Goal: Information Seeking & Learning: Check status

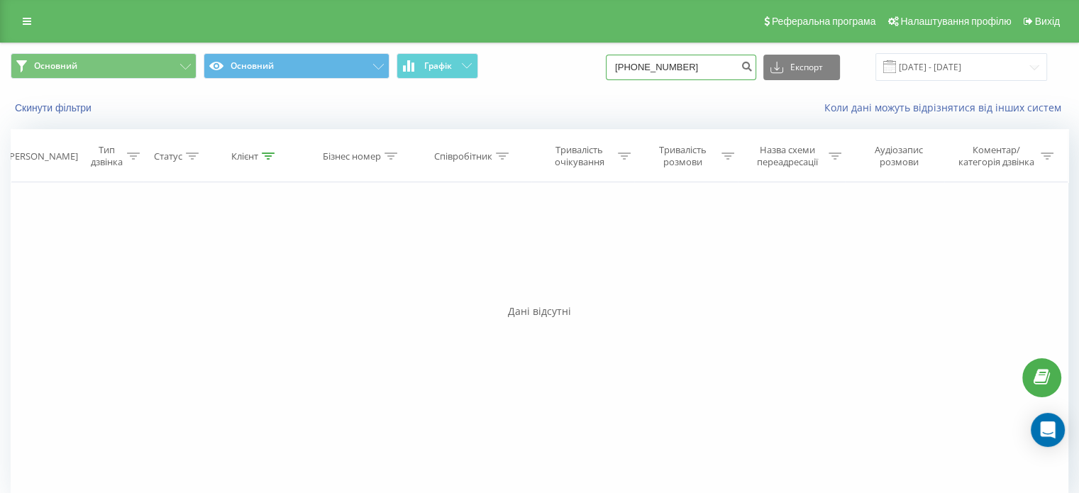
drag, startPoint x: 737, startPoint y: 71, endPoint x: 624, endPoint y: 62, distance: 113.1
click at [532, 62] on div "Основний Основний Графік [PHONE_NUMBER] Експорт .csv .xls .xlsx [DATE] - [DATE]" at bounding box center [540, 67] width 1058 height 28
paste input "[PHONE_NUMBER]"
click at [532, 68] on input "[PHONE_NUMBER]" at bounding box center [681, 68] width 150 height 26
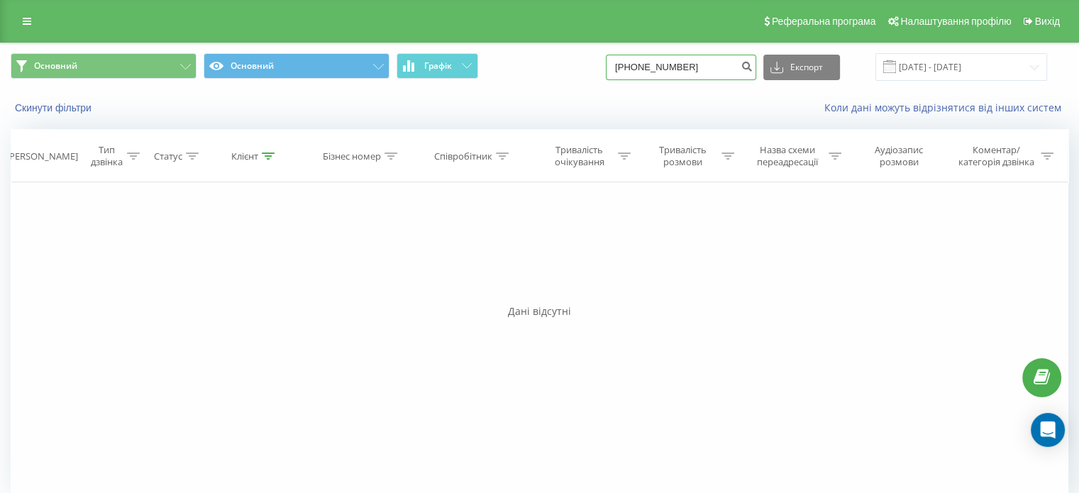
click at [532, 68] on input "[PHONE_NUMBER]" at bounding box center [681, 68] width 150 height 26
click at [532, 67] on input "38 (0979606151" at bounding box center [681, 68] width 150 height 26
type input "380979606151"
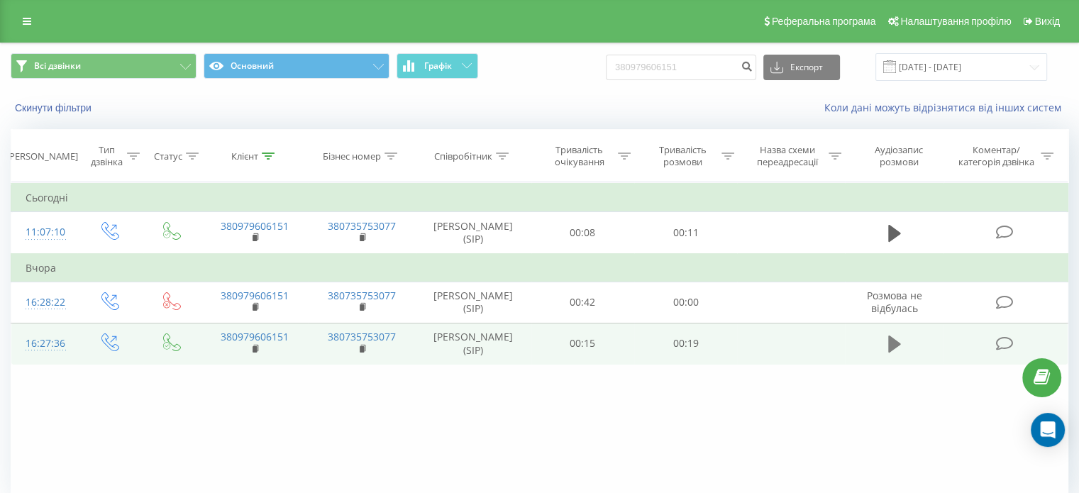
click at [897, 349] on icon at bounding box center [894, 344] width 13 height 20
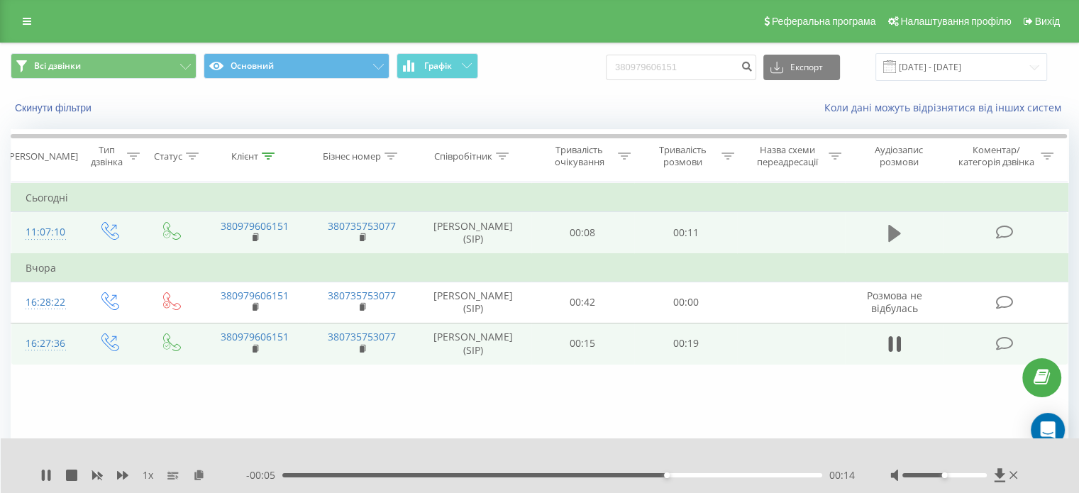
click at [892, 229] on icon at bounding box center [894, 233] width 13 height 17
click at [731, 70] on input "380979606151" at bounding box center [681, 68] width 150 height 26
drag, startPoint x: 588, startPoint y: 70, endPoint x: 660, endPoint y: 68, distance: 71.6
click at [597, 68] on div "Всі дзвінки Основний Графік 380979606151 Експорт .csv .xls .xlsx 19.06.2025 - 1…" at bounding box center [540, 67] width 1058 height 28
paste input "55753569"
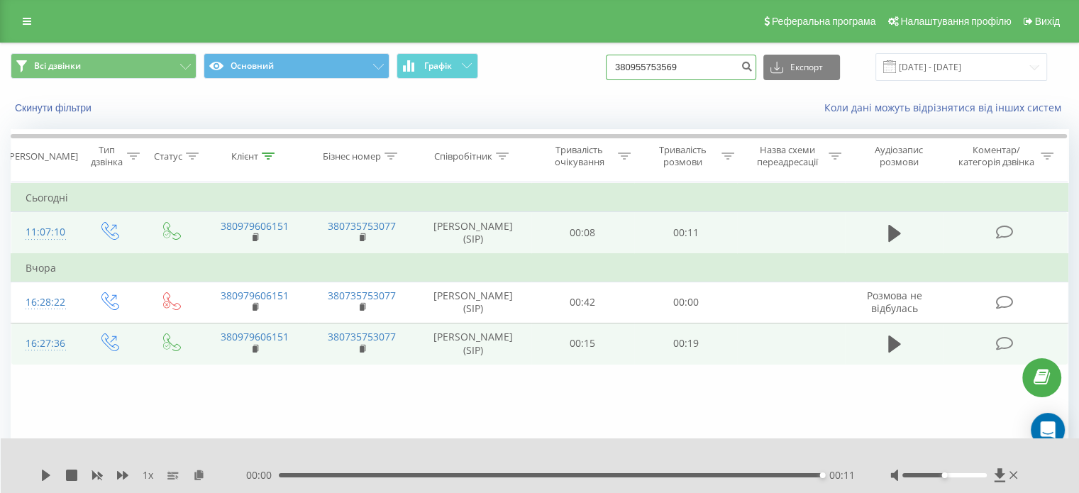
type input "380955753569"
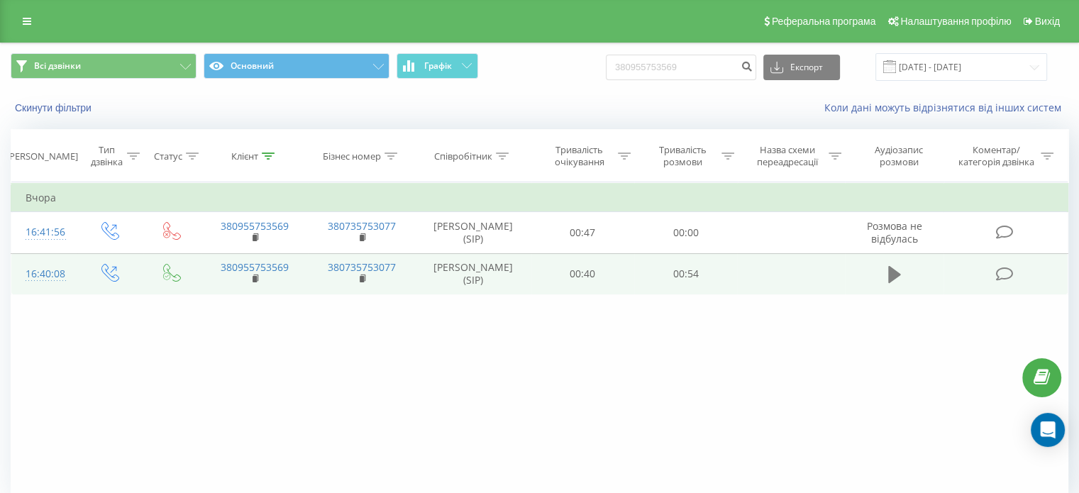
click at [891, 272] on icon at bounding box center [894, 274] width 13 height 17
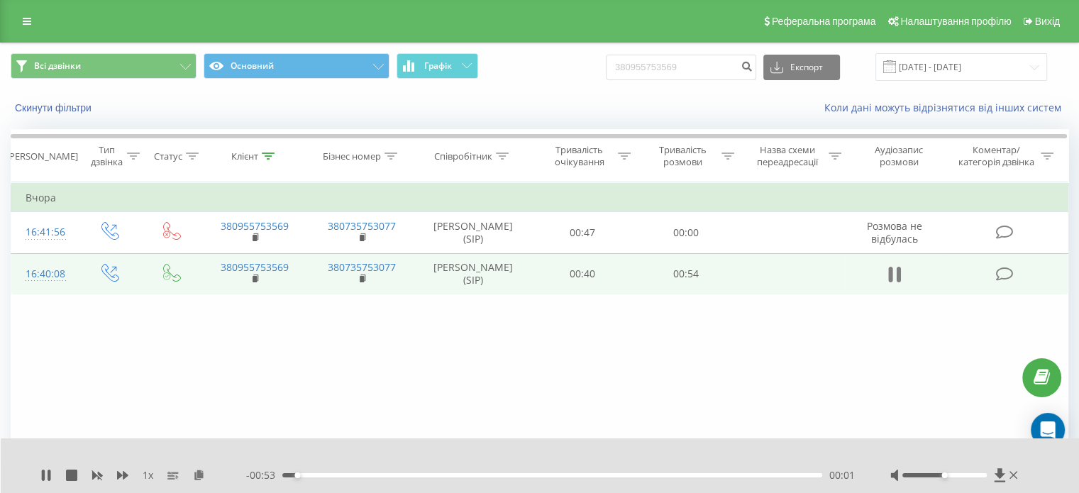
click at [890, 274] on icon at bounding box center [890, 275] width 4 height 16
click at [889, 272] on icon at bounding box center [894, 274] width 13 height 17
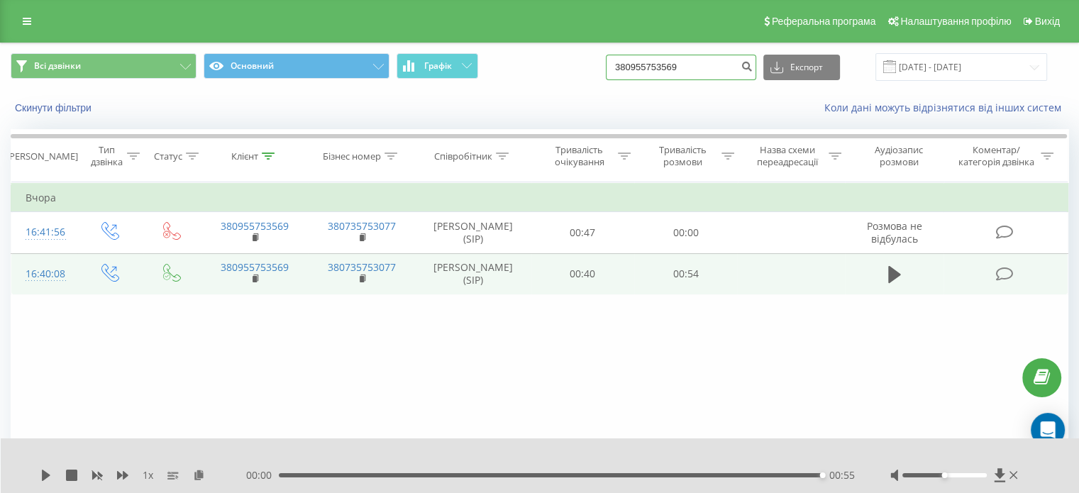
drag, startPoint x: 709, startPoint y: 64, endPoint x: 624, endPoint y: 65, distance: 85.1
click at [624, 65] on div "Всі дзвінки Основний Графік 380955753569 Експорт .csv .xls .xlsx 19.06.2025 - 1…" at bounding box center [540, 67] width 1058 height 28
paste input "7691480"
type input "380976914809"
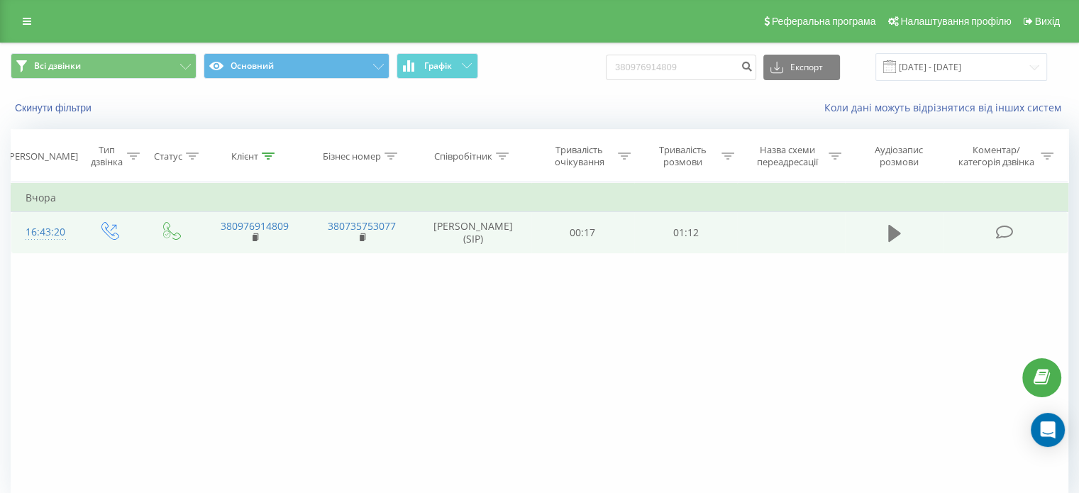
click at [889, 233] on icon at bounding box center [894, 233] width 13 height 17
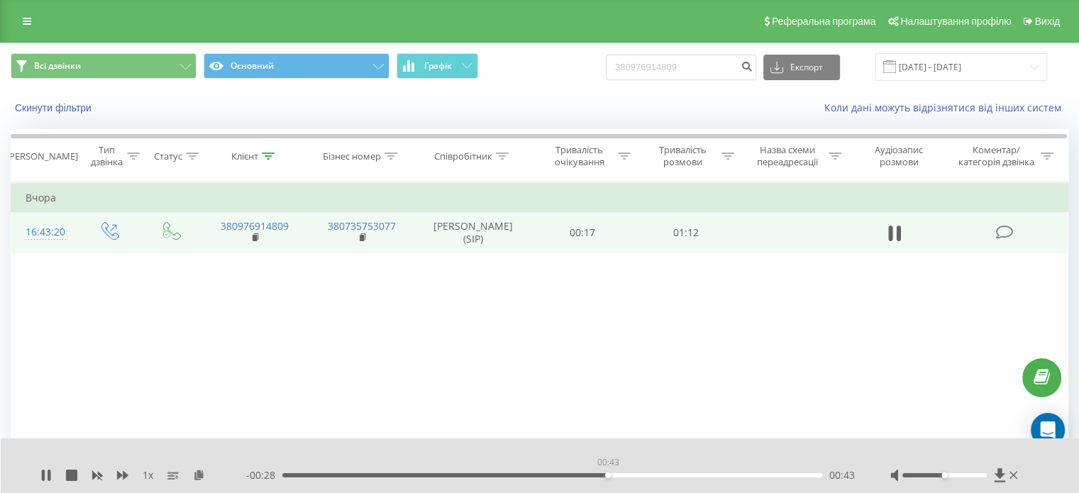
click at [607, 473] on div "00:43" at bounding box center [552, 475] width 540 height 4
click at [543, 474] on div "00:46" at bounding box center [552, 475] width 540 height 4
click at [558, 473] on div "01:02" at bounding box center [552, 475] width 540 height 4
click at [47, 477] on icon at bounding box center [45, 475] width 11 height 11
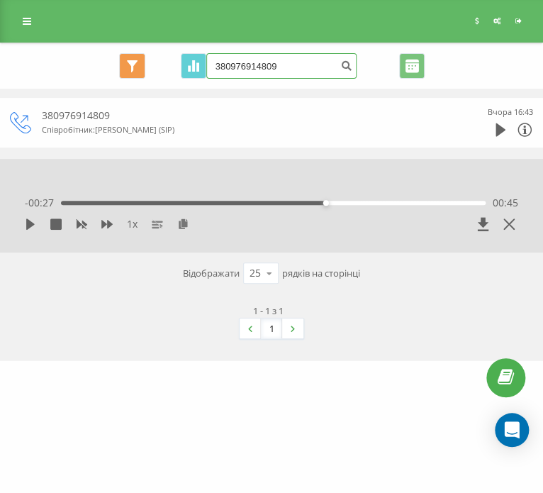
drag, startPoint x: 291, startPoint y: 65, endPoint x: 224, endPoint y: 65, distance: 66.7
click at [176, 65] on div "Всі дзвінки Основний Графік 380976914809 Експорт .csv .xls .xlsx 19.06.2025 - 1…" at bounding box center [271, 66] width 523 height 26
paste input "53084005"
type input "380953084005"
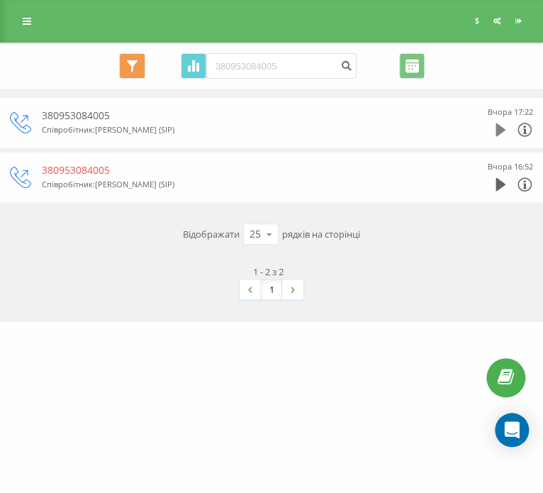
click at [496, 131] on icon at bounding box center [501, 130] width 10 height 14
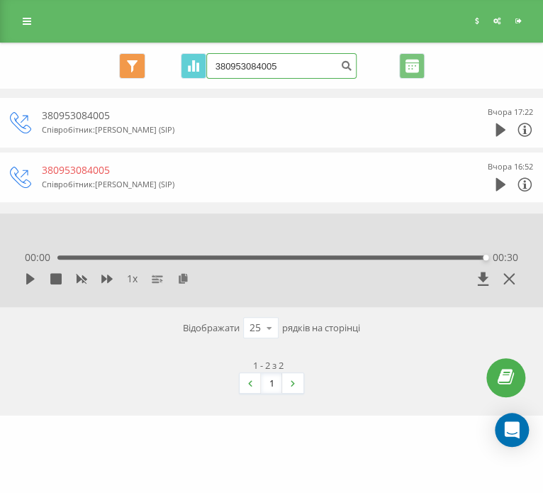
drag, startPoint x: 284, startPoint y: 70, endPoint x: 230, endPoint y: 66, distance: 54.7
click at [193, 66] on div "Всі дзвінки Основний Графік 380953084005 Експорт .csv .xls .xlsx 19.06.2025 - 1…" at bounding box center [271, 66] width 523 height 26
paste input "88074259"
type input "380988074259"
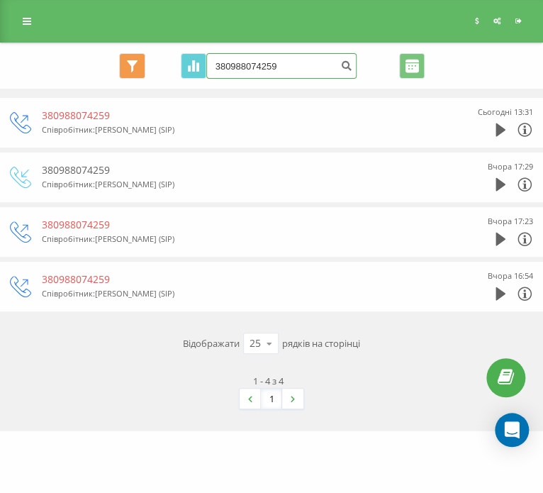
drag, startPoint x: 285, startPoint y: 72, endPoint x: 240, endPoint y: 66, distance: 45.0
click at [202, 72] on div "Всі дзвінки Основний Графік 380988074259 Експорт .csv .xls .xlsx 19.06.2025 - 1…" at bounding box center [271, 66] width 523 height 26
paste input "61500916"
type input "380961500916"
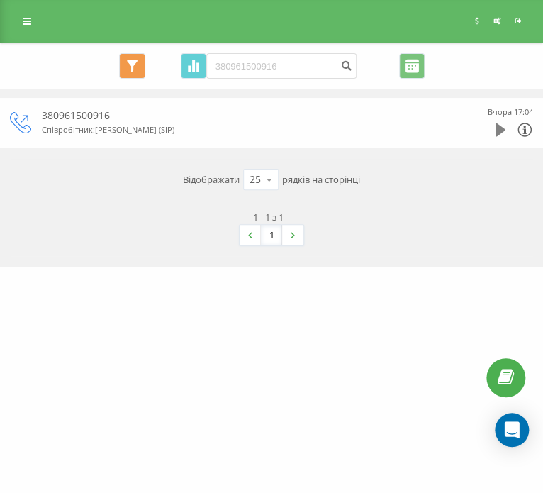
click at [497, 131] on icon at bounding box center [501, 129] width 10 height 13
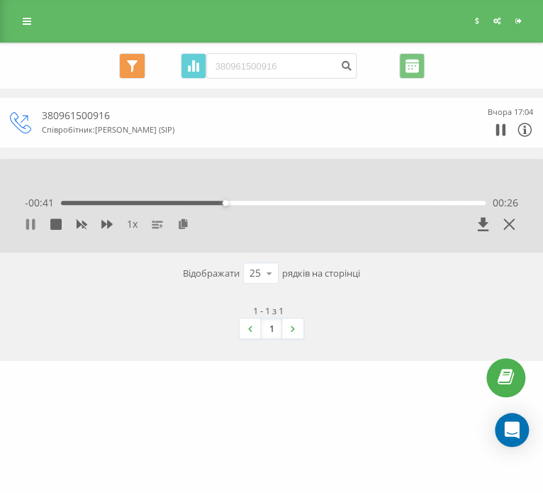
click at [29, 223] on icon at bounding box center [30, 223] width 11 height 11
drag, startPoint x: 294, startPoint y: 67, endPoint x: 196, endPoint y: 62, distance: 98.0
click at [187, 63] on div "Всі дзвінки Основний Графік 380961500916 Експорт .csv .xls .xlsx [DATE] - [DATE]" at bounding box center [271, 66] width 523 height 26
paste input "94089172"
type input "380994089172"
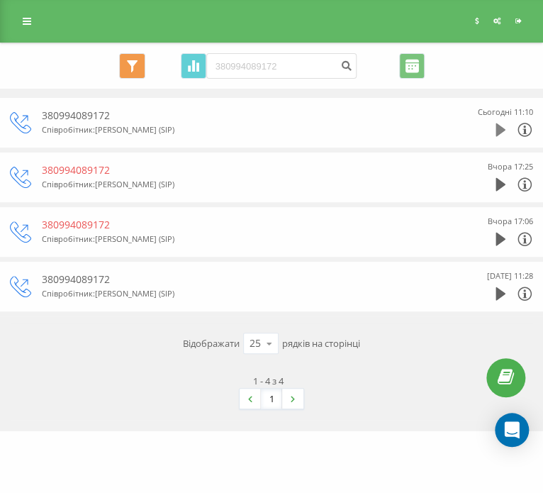
click at [502, 127] on icon at bounding box center [501, 129] width 10 height 13
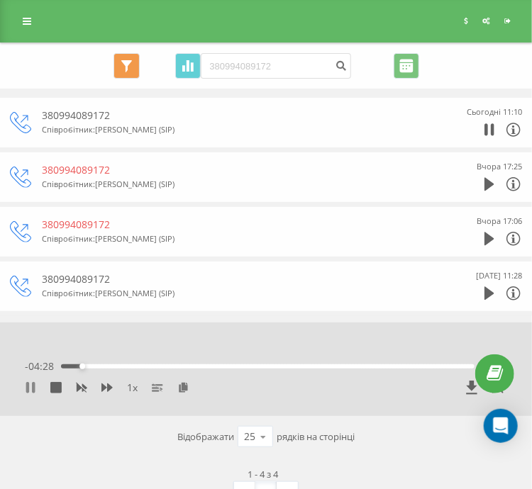
click at [30, 167] on icon at bounding box center [20, 177] width 21 height 21
click at [31, 393] on button at bounding box center [30, 387] width 11 height 11
drag, startPoint x: 270, startPoint y: 68, endPoint x: 210, endPoint y: 67, distance: 59.6
click at [210, 67] on input "380994089172" at bounding box center [276, 66] width 150 height 26
paste input "84325773"
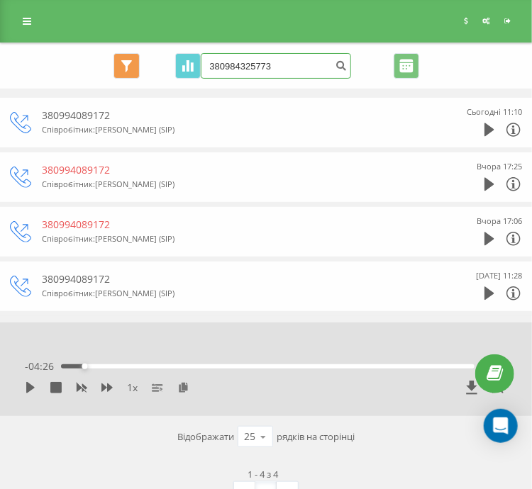
type input "380984325773"
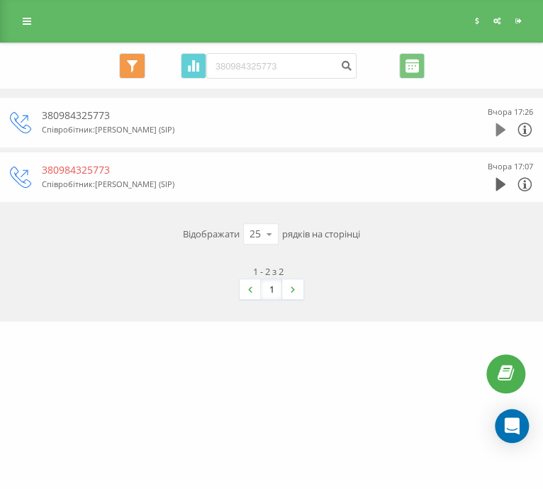
click at [502, 128] on icon at bounding box center [501, 129] width 10 height 13
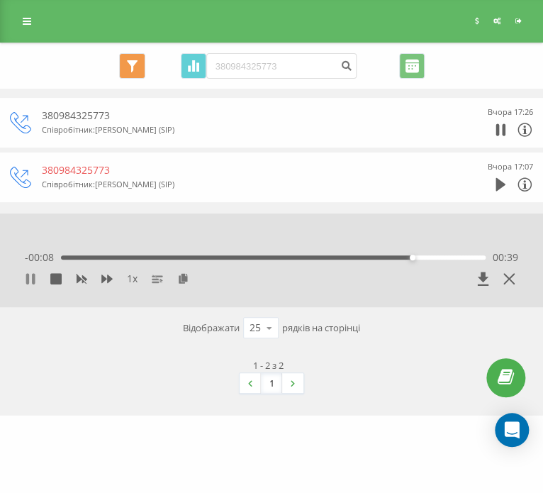
click at [33, 279] on icon at bounding box center [33, 278] width 3 height 11
drag, startPoint x: 308, startPoint y: 65, endPoint x: 248, endPoint y: 67, distance: 60.3
click at [157, 61] on div "Всі дзвінки Основний Графік 380984325773 Експорт .csv .xls .xlsx 19.06.2025 - 1…" at bounding box center [271, 66] width 523 height 26
paste input "(098) 816-79-25"
click at [289, 67] on input "38 (098) 816-79-25" at bounding box center [281, 66] width 150 height 26
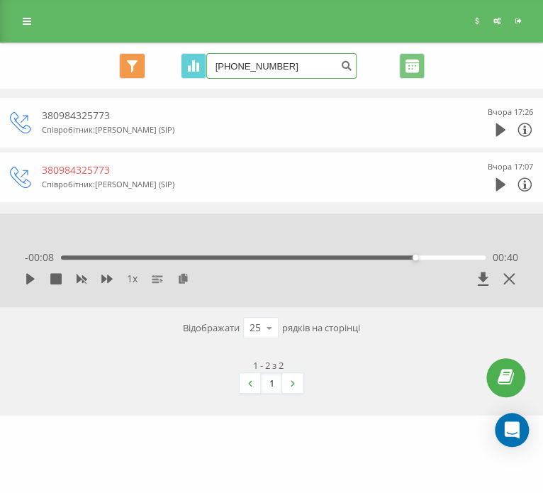
click at [274, 65] on input "38 (098) 816-7925" at bounding box center [281, 66] width 150 height 26
click at [258, 67] on input "38 (098) 8167925" at bounding box center [281, 66] width 150 height 26
click at [257, 65] on input "38 (098) 8167925" at bounding box center [281, 66] width 150 height 26
click at [233, 67] on input "38 (0988167925" at bounding box center [281, 66] width 150 height 26
click at [235, 69] on input "38 (0988167925" at bounding box center [281, 66] width 150 height 26
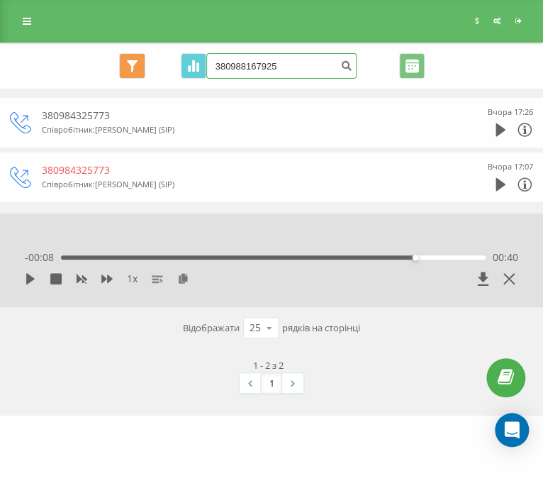
type input "380988167925"
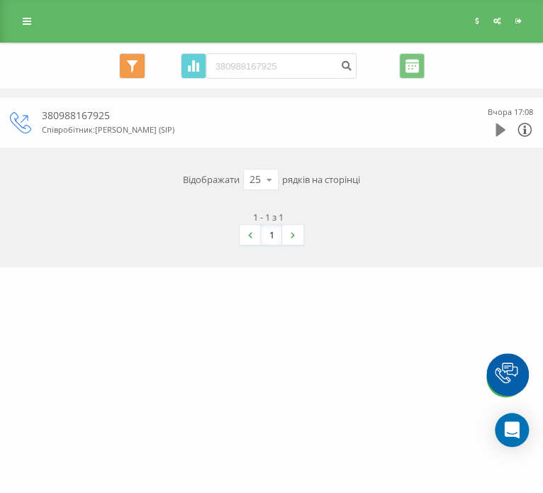
click at [497, 130] on icon at bounding box center [501, 129] width 10 height 13
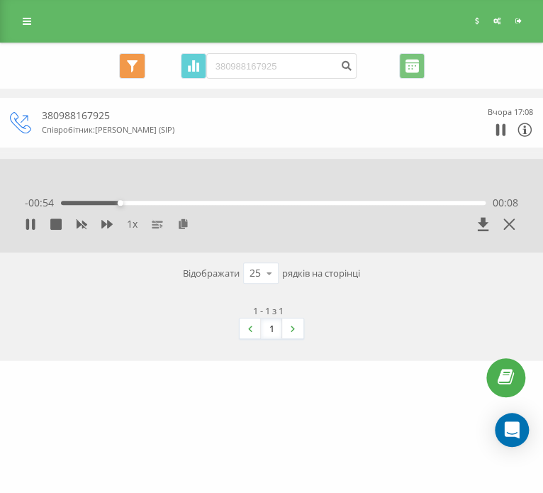
click at [284, 207] on div "- 00:54 00:08 00:08" at bounding box center [272, 203] width 494 height 14
click at [286, 201] on div "00:09" at bounding box center [273, 203] width 425 height 4
click at [379, 204] on div "00:41" at bounding box center [273, 203] width 425 height 4
click at [28, 224] on icon at bounding box center [27, 223] width 3 height 11
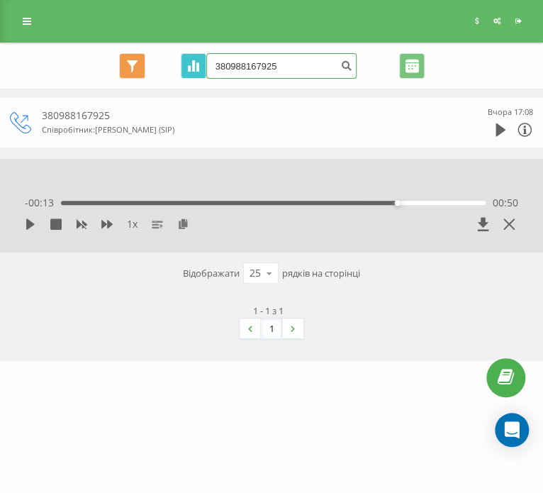
drag, startPoint x: 310, startPoint y: 67, endPoint x: 187, endPoint y: 67, distance: 122.7
click at [184, 67] on div "Всі дзвінки Основний Графік 380988167925 Експорт .csv .xls .xlsx 19.06.2025 - 1…" at bounding box center [271, 66] width 523 height 26
paste input "(067) 507-79-61"
click at [288, 62] on input "38 (067) 507-79-61" at bounding box center [281, 66] width 150 height 26
click at [275, 64] on input "38 (067) 507-7961" at bounding box center [281, 66] width 150 height 26
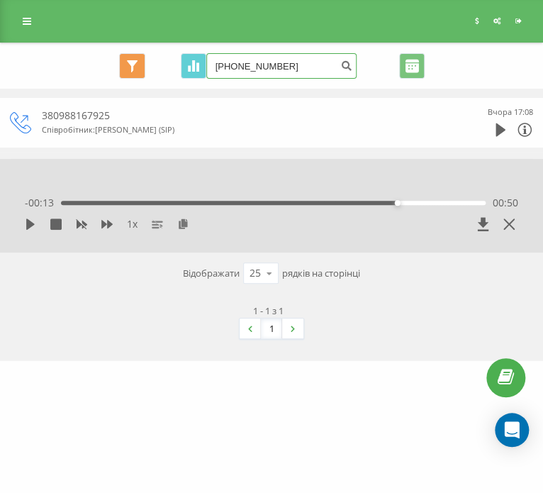
click at [256, 68] on input "38 (067) 5077961" at bounding box center [281, 66] width 150 height 26
click at [235, 73] on input "38 (0675077961" at bounding box center [281, 66] width 150 height 26
type input "380675077961"
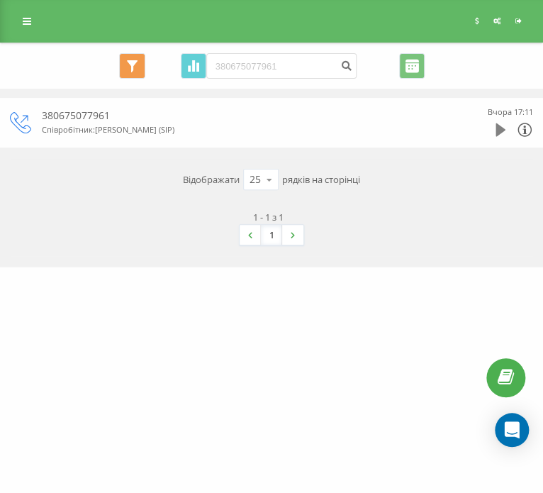
click at [501, 128] on icon at bounding box center [501, 129] width 10 height 13
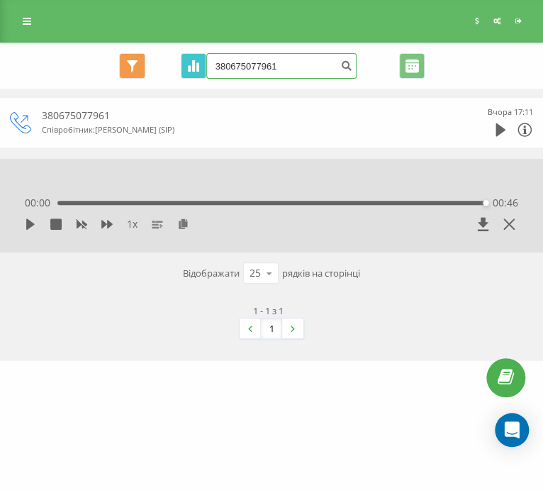
drag, startPoint x: 289, startPoint y: 62, endPoint x: 189, endPoint y: 62, distance: 100.0
click at [189, 62] on div "Всі дзвінки Основний Графік 380675077961 Експорт .csv .xls .xlsx 19.06.2025 - 1…" at bounding box center [271, 66] width 523 height 26
paste input "(068) 226-93-65"
click at [288, 71] on input "38 (068) 226-93-65" at bounding box center [281, 66] width 150 height 26
click at [272, 70] on input "38 (068) 226-9365" at bounding box center [281, 66] width 150 height 26
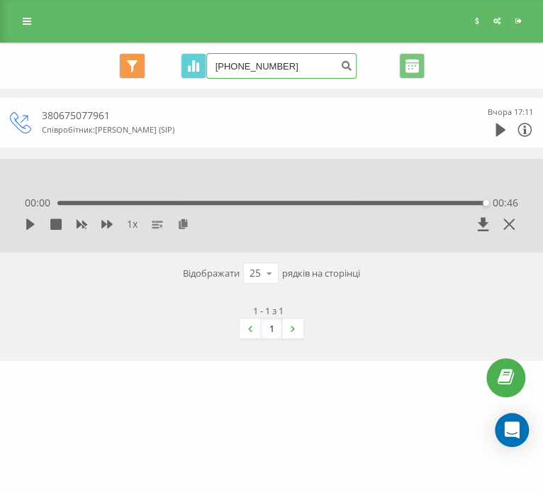
click at [257, 65] on input "38 (068) 2269365" at bounding box center [281, 66] width 150 height 26
click at [234, 65] on input "38 (0682269365" at bounding box center [281, 66] width 150 height 26
type input "380682269365"
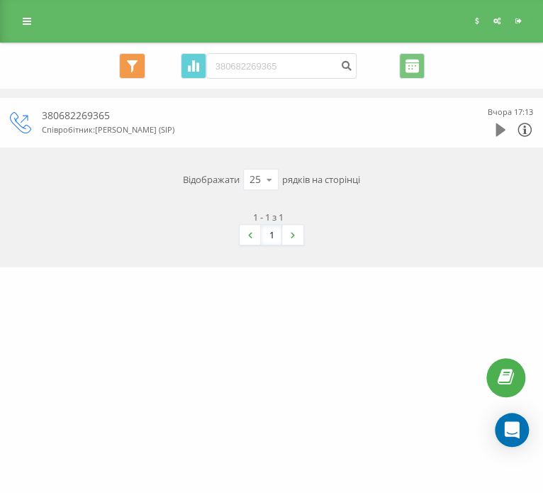
click at [496, 131] on icon at bounding box center [501, 130] width 10 height 14
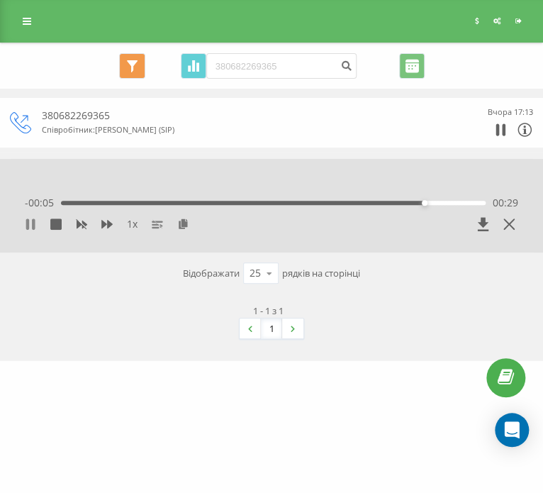
click at [28, 226] on icon at bounding box center [27, 223] width 3 height 11
drag, startPoint x: 306, startPoint y: 64, endPoint x: 205, endPoint y: 60, distance: 101.5
click at [205, 60] on div "Всі дзвінки Основний Графік 380682269365 Експорт .csv .xls .xlsx [DATE] - [DATE]" at bounding box center [271, 66] width 523 height 26
paste input "[PHONE_NUMBER]"
click at [287, 67] on input "[PHONE_NUMBER]" at bounding box center [281, 66] width 150 height 26
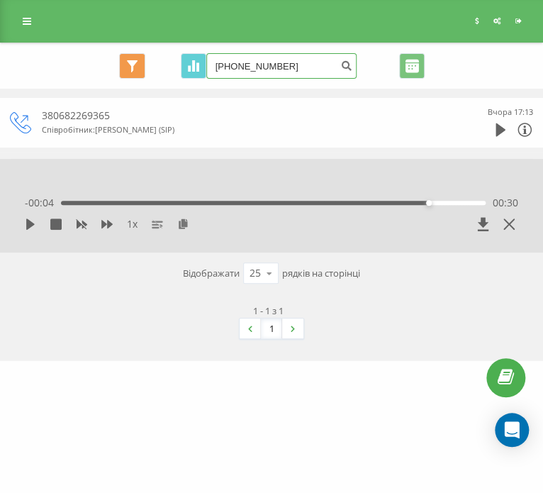
click at [274, 66] on input "[PHONE_NUMBER]" at bounding box center [281, 66] width 150 height 26
click at [254, 67] on input "38 (068) 6993001" at bounding box center [281, 66] width 150 height 26
click at [233, 68] on input "38 (0686993001" at bounding box center [281, 66] width 150 height 26
type input "380686993001"
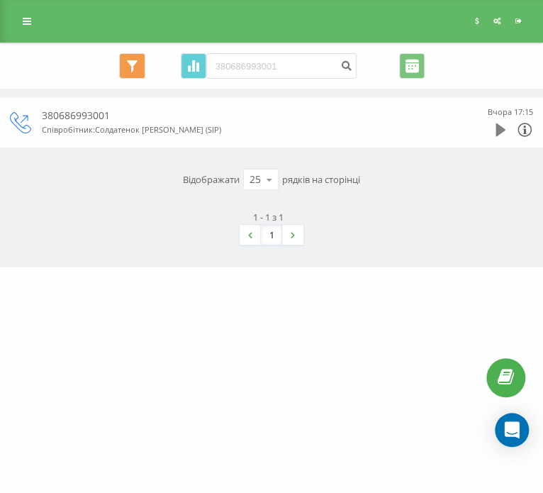
click at [499, 126] on icon at bounding box center [501, 129] width 10 height 13
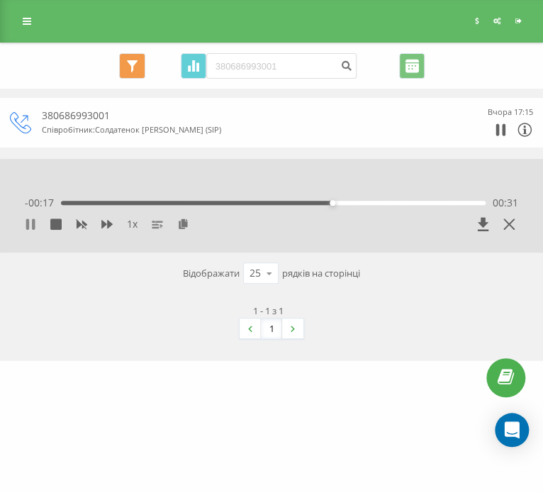
click at [31, 227] on icon at bounding box center [30, 223] width 11 height 11
click at [28, 223] on icon at bounding box center [30, 223] width 9 height 11
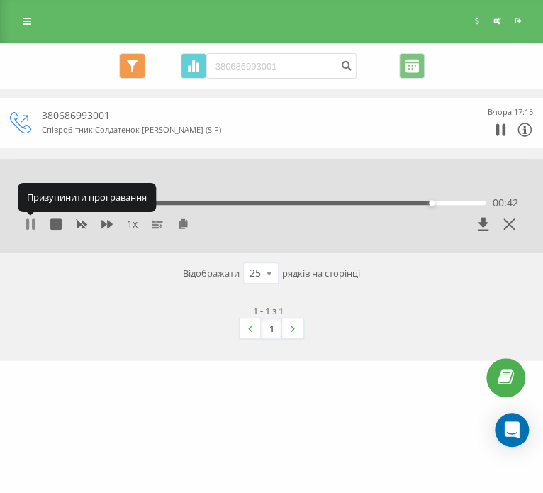
click at [30, 225] on icon at bounding box center [30, 223] width 11 height 11
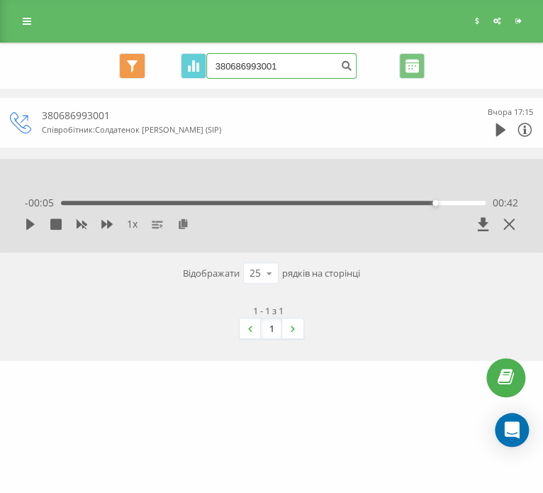
drag, startPoint x: 292, startPoint y: 72, endPoint x: 233, endPoint y: 70, distance: 59.6
click at [211, 70] on input "380686993001" at bounding box center [281, 66] width 150 height 26
paste input "[PHONE_NUMBER]"
click at [288, 72] on input "[PHONE_NUMBER]" at bounding box center [281, 66] width 150 height 26
click at [274, 62] on input "[PHONE_NUMBER]" at bounding box center [281, 66] width 150 height 26
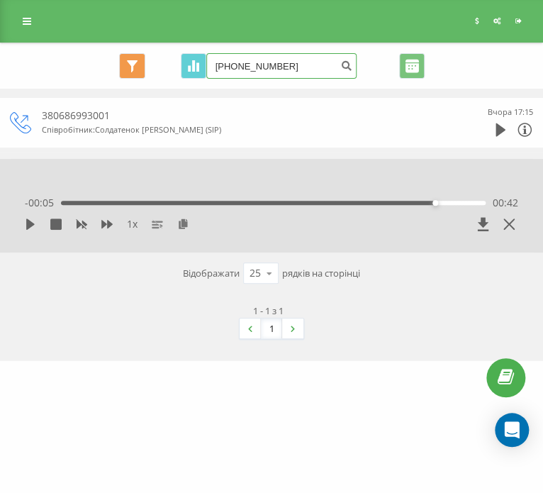
click at [255, 63] on input "[PHONE_NUMBER]" at bounding box center [281, 66] width 150 height 26
click at [233, 67] on input "38 (0977872803" at bounding box center [281, 66] width 150 height 26
click at [234, 67] on input "38(0977872803" at bounding box center [281, 66] width 150 height 26
click at [233, 63] on input "38(0977872803" at bounding box center [281, 66] width 150 height 26
type input "380977872803"
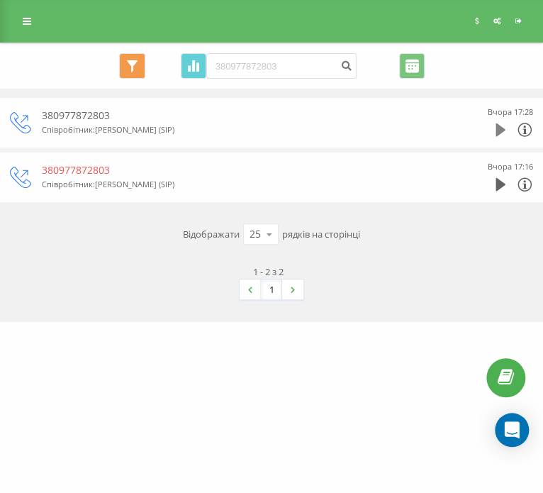
click at [498, 127] on icon at bounding box center [501, 129] width 10 height 13
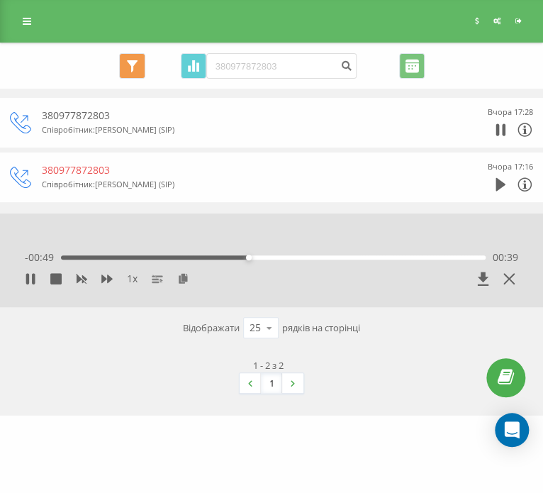
click at [380, 255] on div "00:39" at bounding box center [273, 257] width 425 height 4
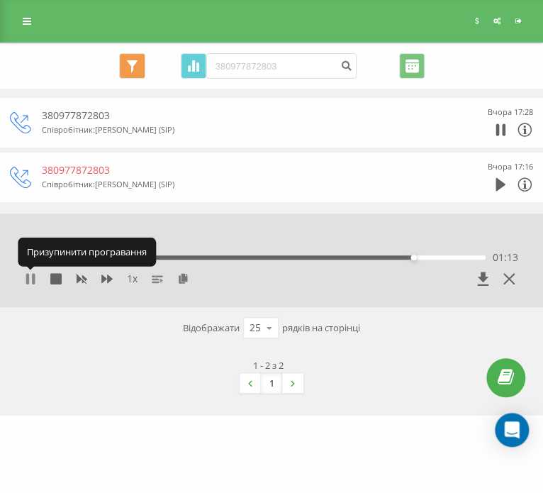
click at [31, 276] on icon at bounding box center [30, 278] width 11 height 11
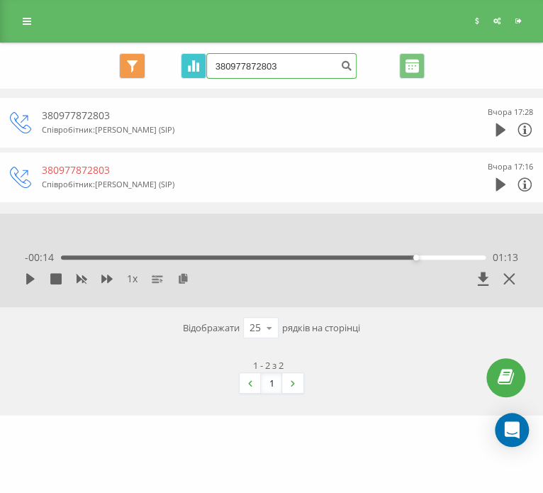
drag, startPoint x: 296, startPoint y: 67, endPoint x: 199, endPoint y: 65, distance: 97.2
click at [131, 65] on div "Всі дзвінки Основний Графік 380977872803 Експорт .csv .xls .xlsx 19.06.2025 - 1…" at bounding box center [271, 66] width 523 height 26
paste input "(098) 513-85-14"
click at [287, 67] on input "38 (098) 513-85-14" at bounding box center [281, 66] width 150 height 26
click at [275, 65] on input "38 (098) 513-8514" at bounding box center [281, 66] width 150 height 26
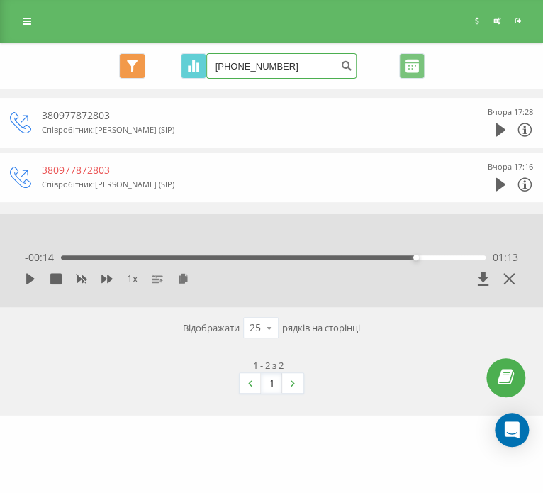
click at [256, 65] on input "38 (098) 5138514" at bounding box center [281, 66] width 150 height 26
click at [235, 66] on input "38 (0985138514" at bounding box center [281, 66] width 150 height 26
type input "380985138514"
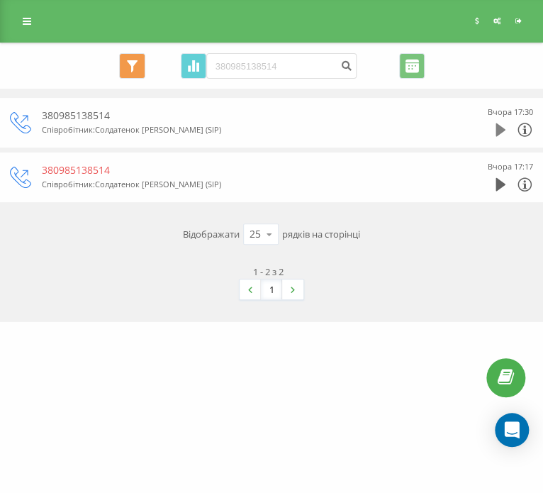
click at [496, 127] on icon at bounding box center [501, 129] width 10 height 13
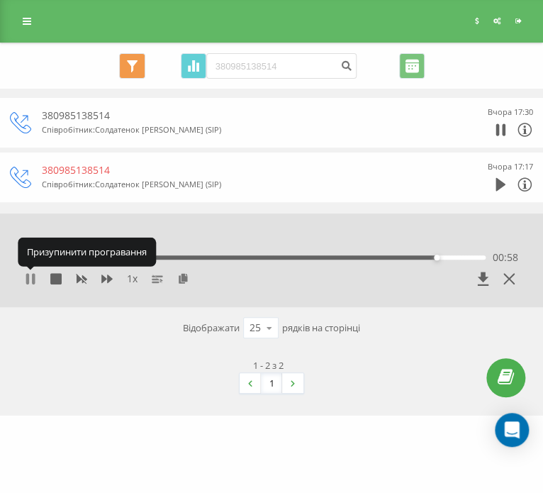
click at [31, 280] on icon at bounding box center [30, 278] width 11 height 11
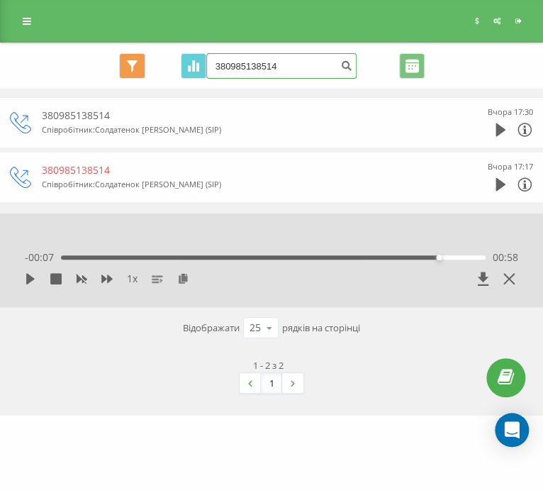
drag, startPoint x: 296, startPoint y: 69, endPoint x: 216, endPoint y: 65, distance: 80.2
click at [214, 65] on input "380985138514" at bounding box center [281, 66] width 150 height 26
paste input "[PHONE_NUMBER]"
click at [287, 66] on input "[PHONE_NUMBER]" at bounding box center [281, 66] width 150 height 26
click at [276, 67] on input "[PHONE_NUMBER]" at bounding box center [281, 66] width 150 height 26
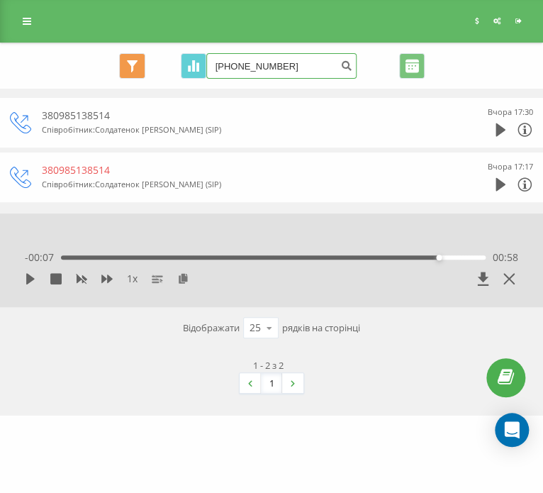
click at [256, 68] on input "[PHONE_NUMBER]" at bounding box center [281, 66] width 150 height 26
click at [235, 65] on input "38 (0988167925" at bounding box center [281, 66] width 150 height 26
type input "380988167925"
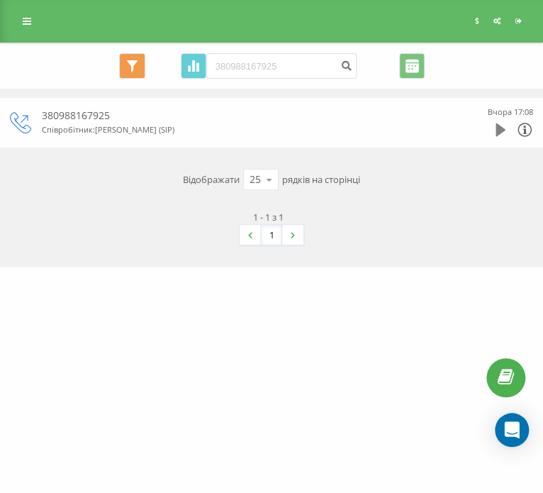
click at [496, 127] on icon at bounding box center [501, 129] width 10 height 13
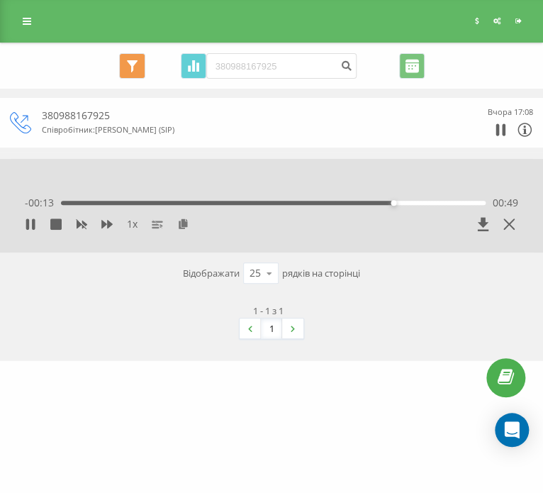
drag, startPoint x: 31, startPoint y: 224, endPoint x: 51, endPoint y: 206, distance: 27.1
click at [31, 223] on icon at bounding box center [30, 223] width 11 height 11
